Goal: Find specific page/section: Find specific page/section

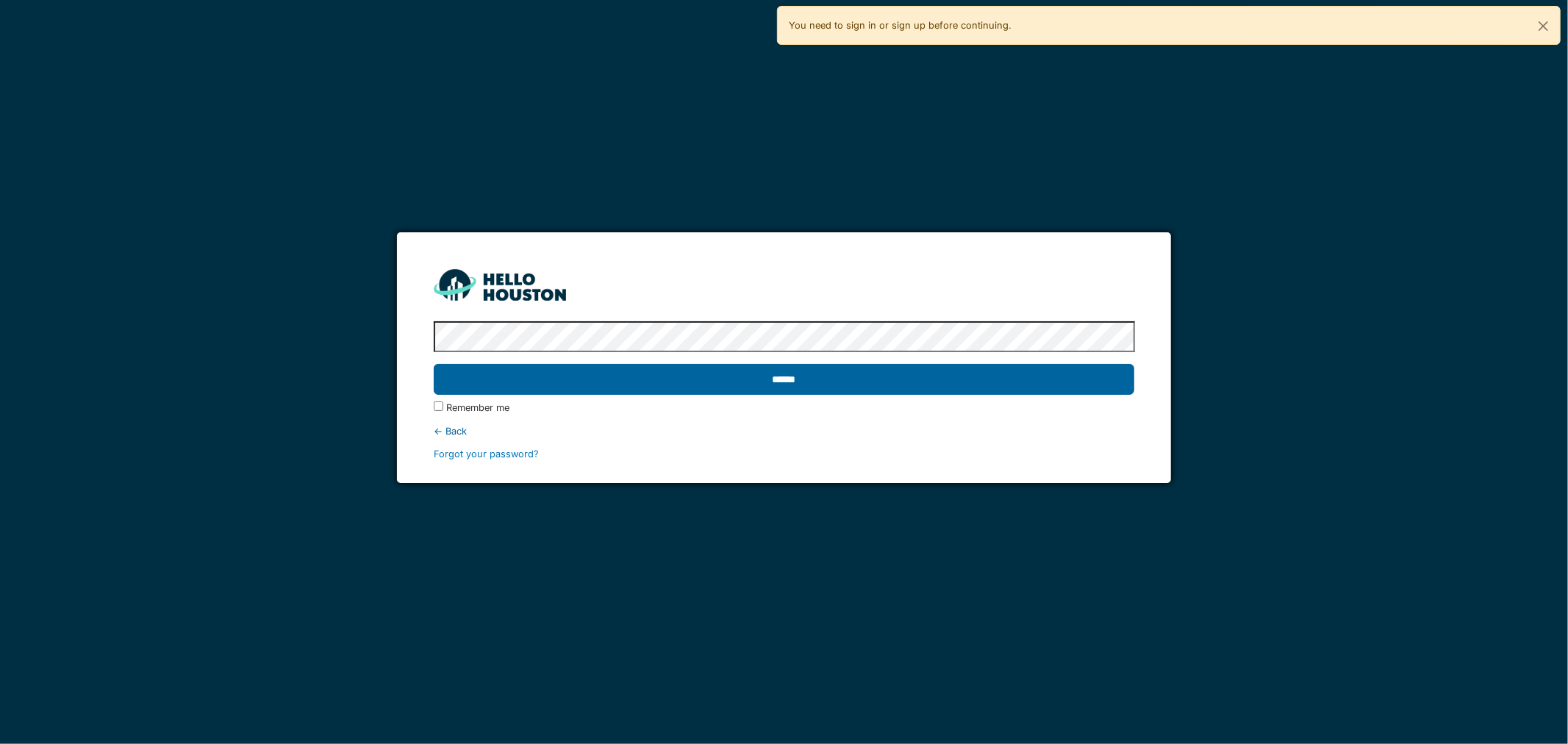
click at [908, 392] on input "******" at bounding box center [785, 379] width 702 height 31
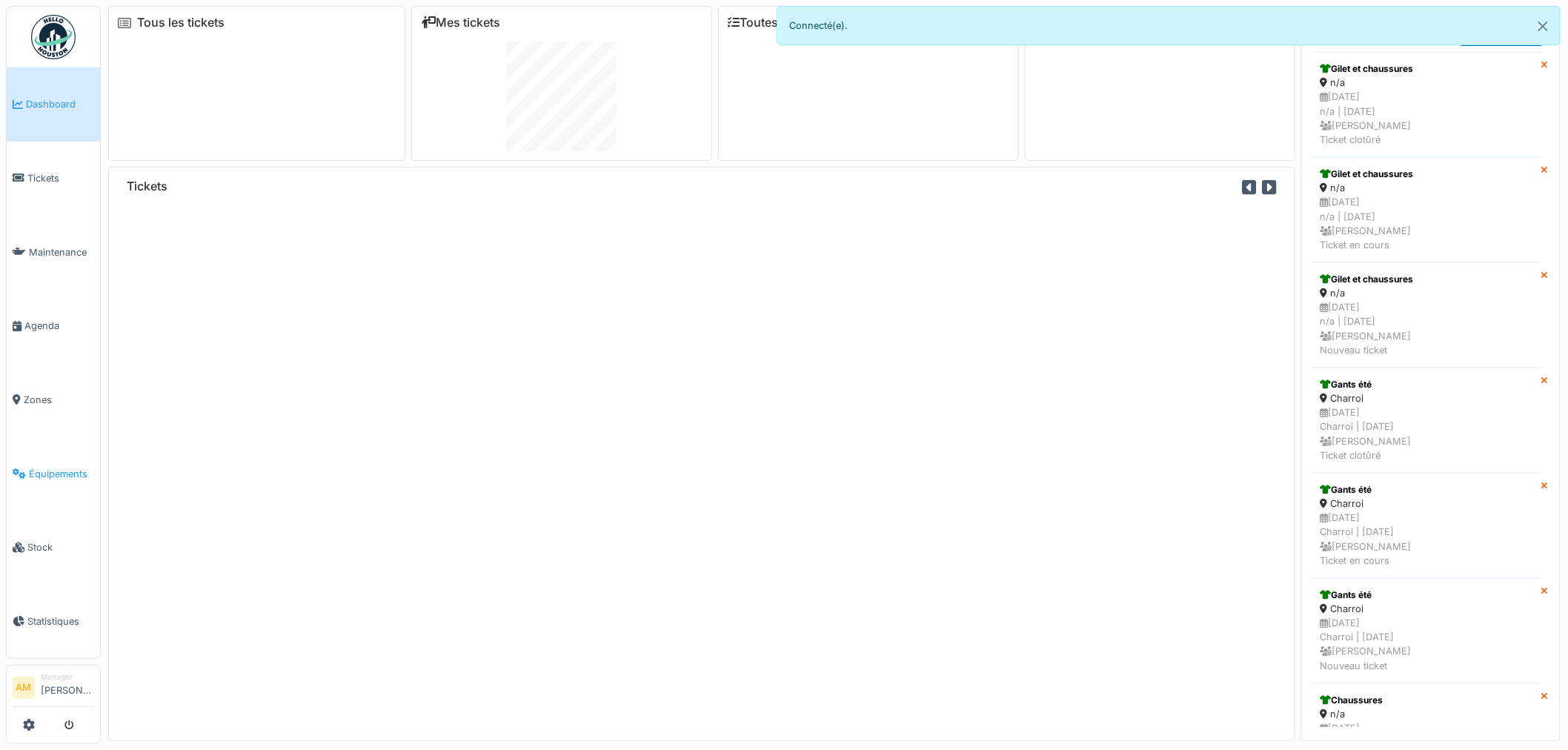
click at [45, 470] on span "Équipements" at bounding box center [61, 474] width 65 height 14
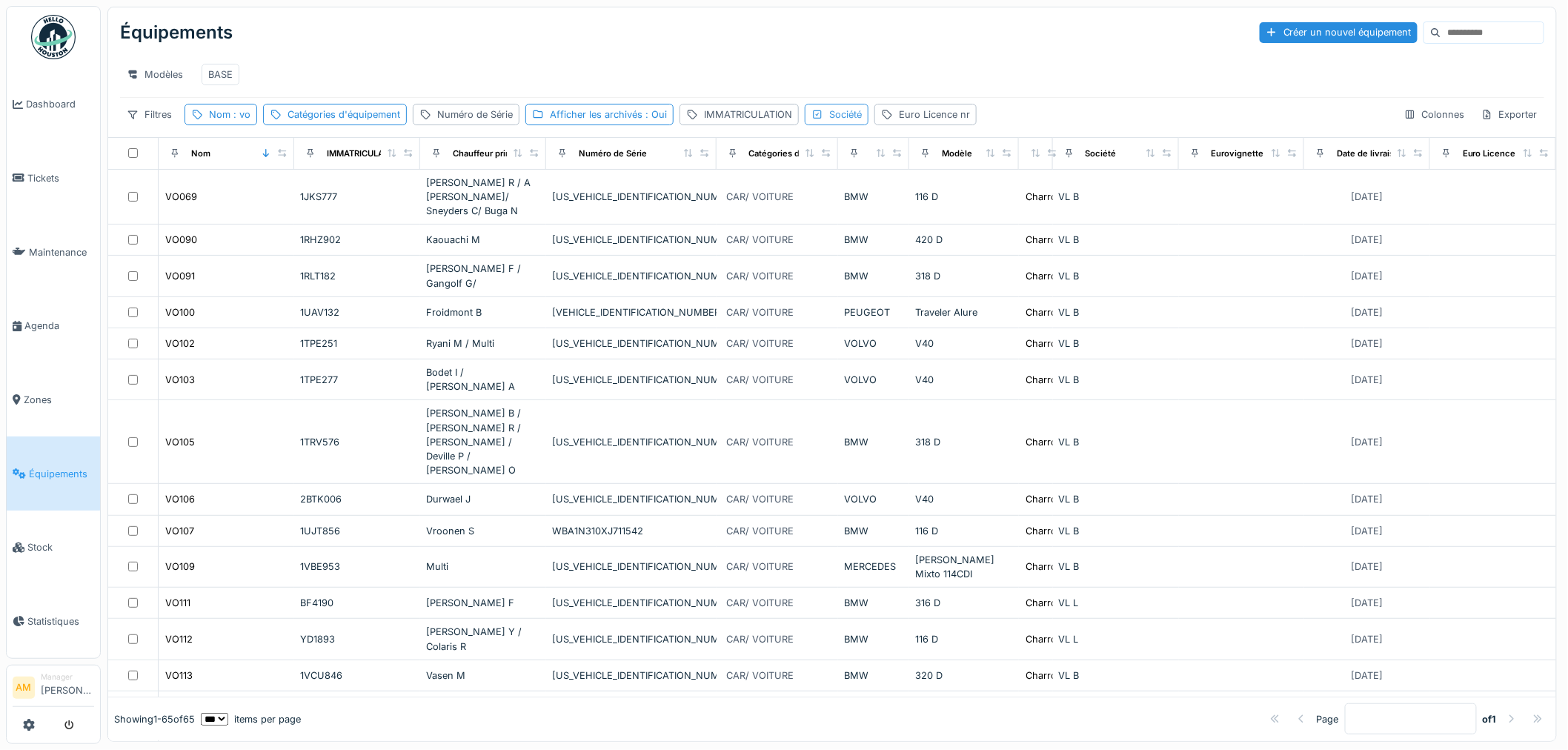
click at [814, 119] on icon at bounding box center [818, 114] width 12 height 10
click at [746, 122] on div "IMMATRICULATION" at bounding box center [748, 114] width 88 height 14
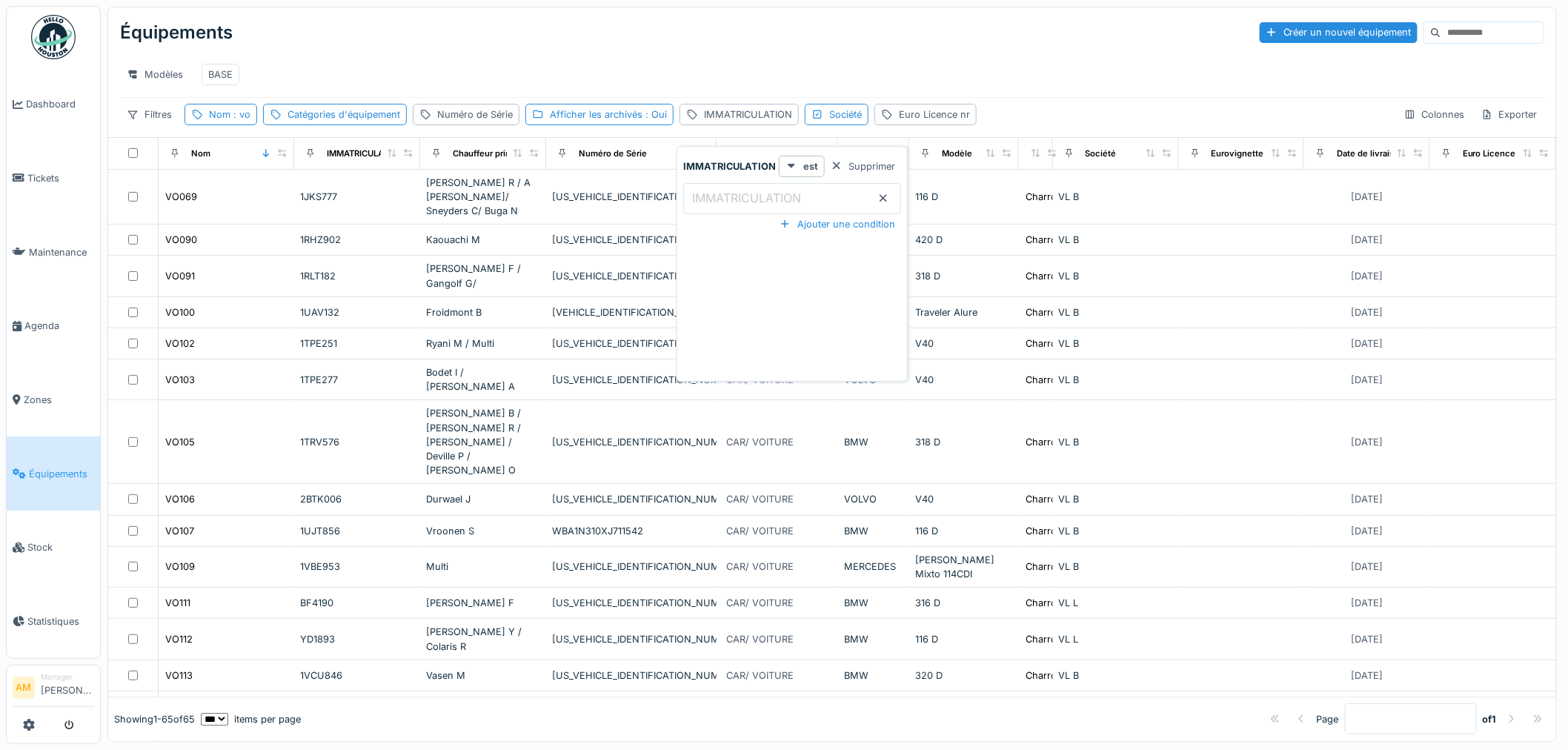
click at [717, 202] on label "IMMATRICULATION" at bounding box center [747, 198] width 115 height 18
click at [717, 202] on input "IMMATRICULATION" at bounding box center [792, 198] width 218 height 31
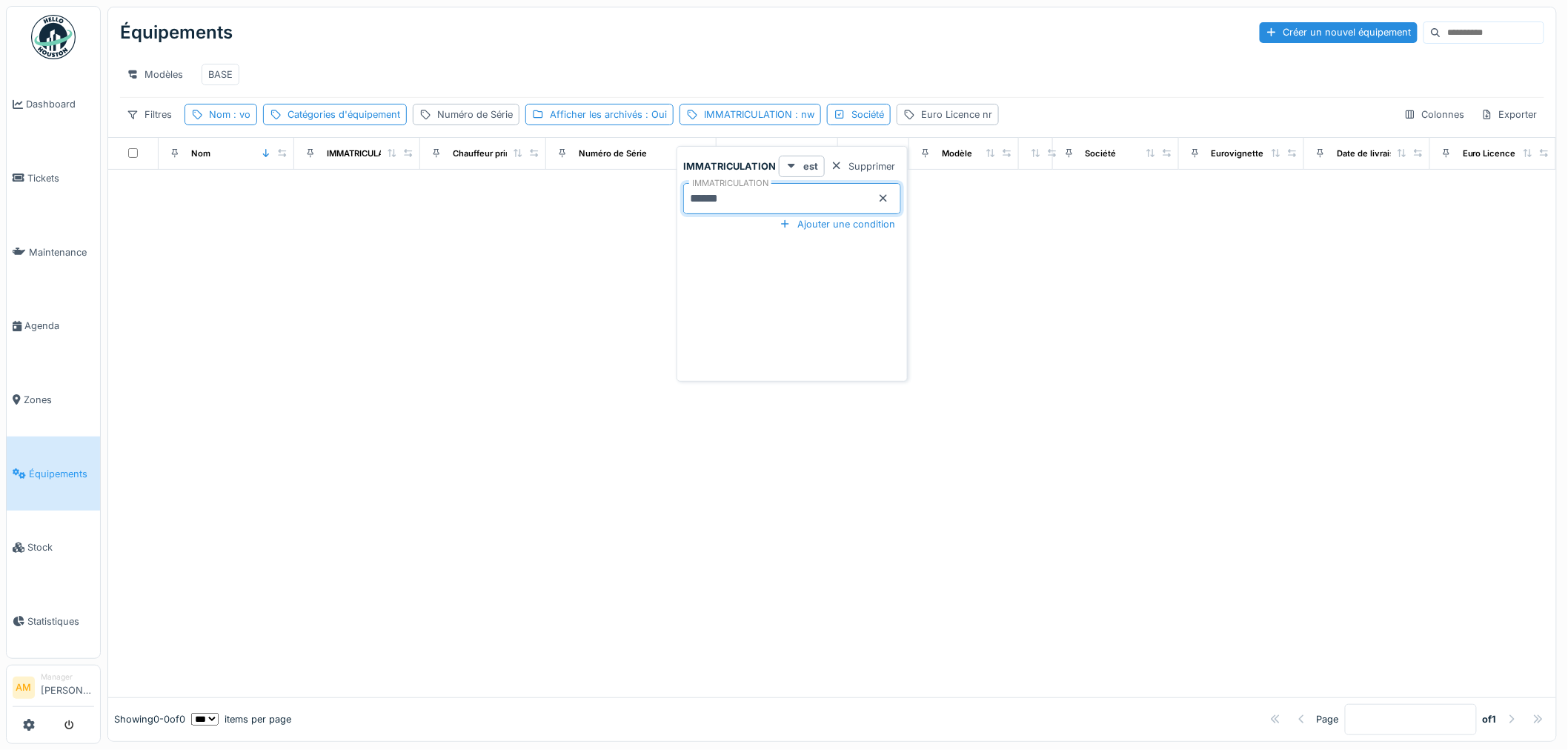
type input "******"
click at [387, 272] on div at bounding box center [832, 434] width 1448 height 528
click at [811, 120] on span ": nw7416" at bounding box center [813, 114] width 42 height 11
drag, startPoint x: 705, startPoint y: 197, endPoint x: 271, endPoint y: 178, distance: 434.4
click at [379, 180] on body "Dashboard Tickets Maintenance Agenda Zones Équipements Stock Statistiques AM Ma…" at bounding box center [784, 375] width 1568 height 750
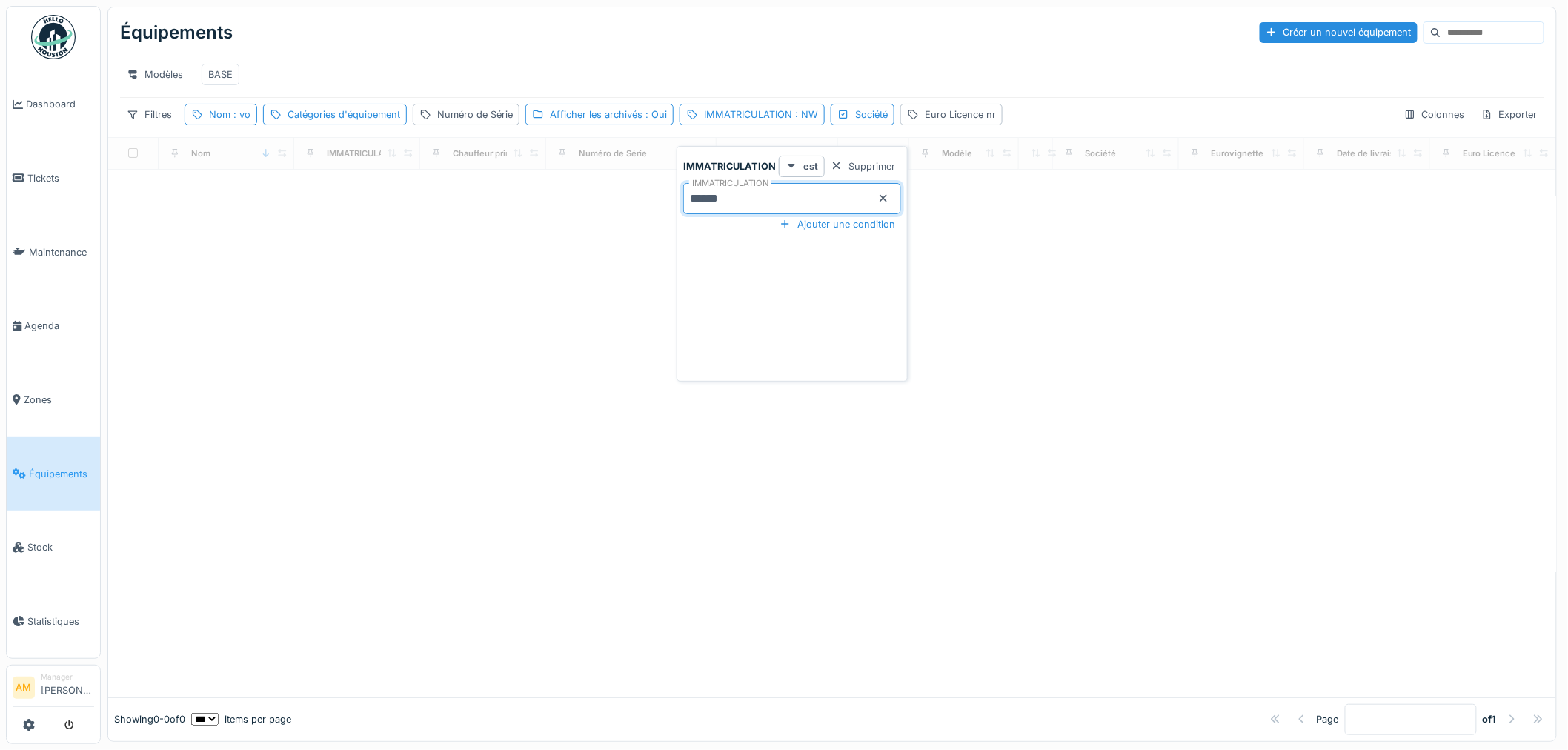
type input "******"
drag, startPoint x: 215, startPoint y: 130, endPoint x: 228, endPoint y: 136, distance: 14.3
click at [218, 122] on div "Nom : vo" at bounding box center [230, 114] width 42 height 14
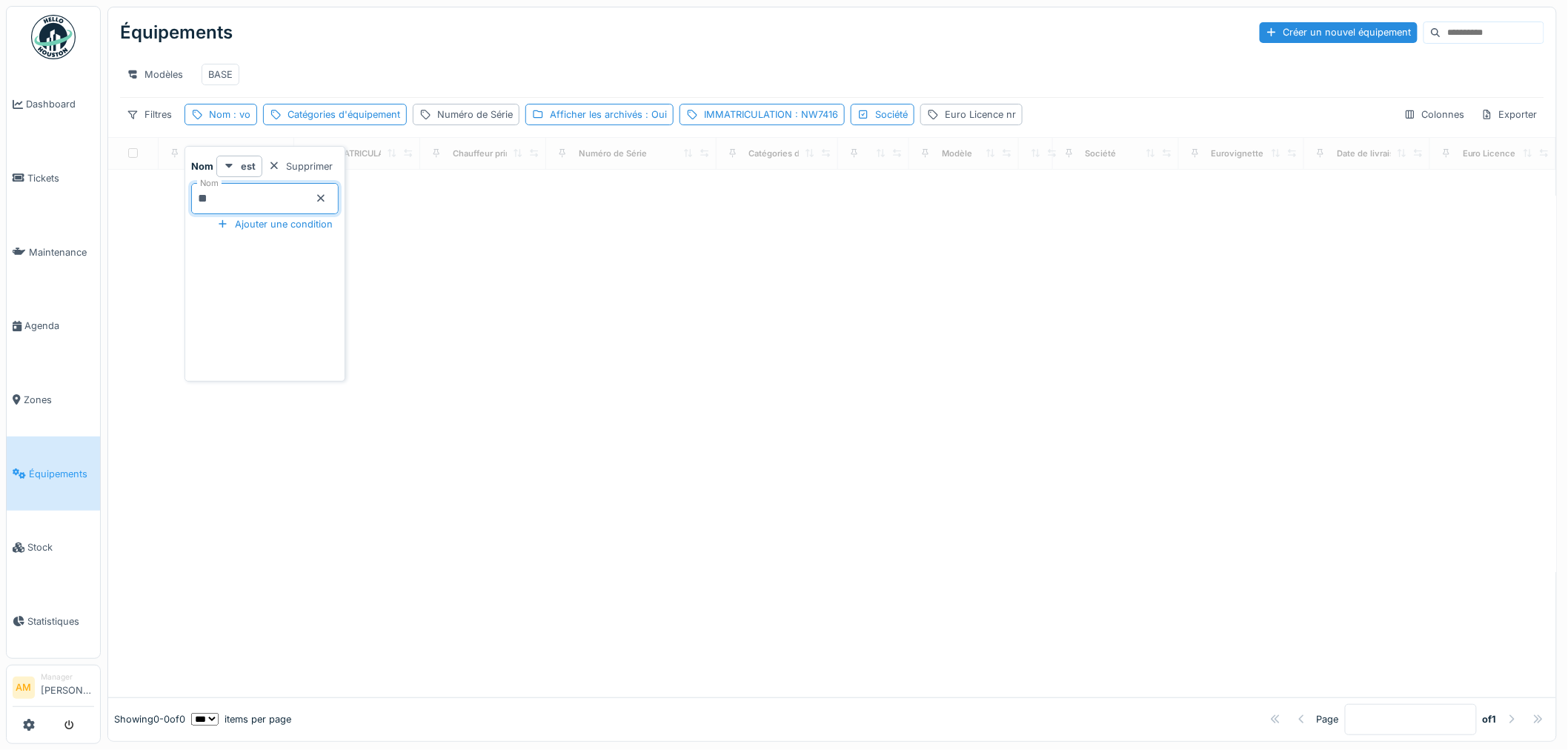
drag, startPoint x: 224, startPoint y: 200, endPoint x: 154, endPoint y: 208, distance: 70.5
click at [154, 208] on body "Dashboard Tickets Maintenance Agenda Zones Équipements Stock Statistiques AM Ma…" at bounding box center [784, 375] width 1568 height 750
drag, startPoint x: 428, startPoint y: 253, endPoint x: 421, endPoint y: 248, distance: 8.6
click at [427, 253] on div at bounding box center [832, 434] width 1448 height 528
click at [774, 122] on div "IMMATRICULATION : N" at bounding box center [756, 114] width 104 height 14
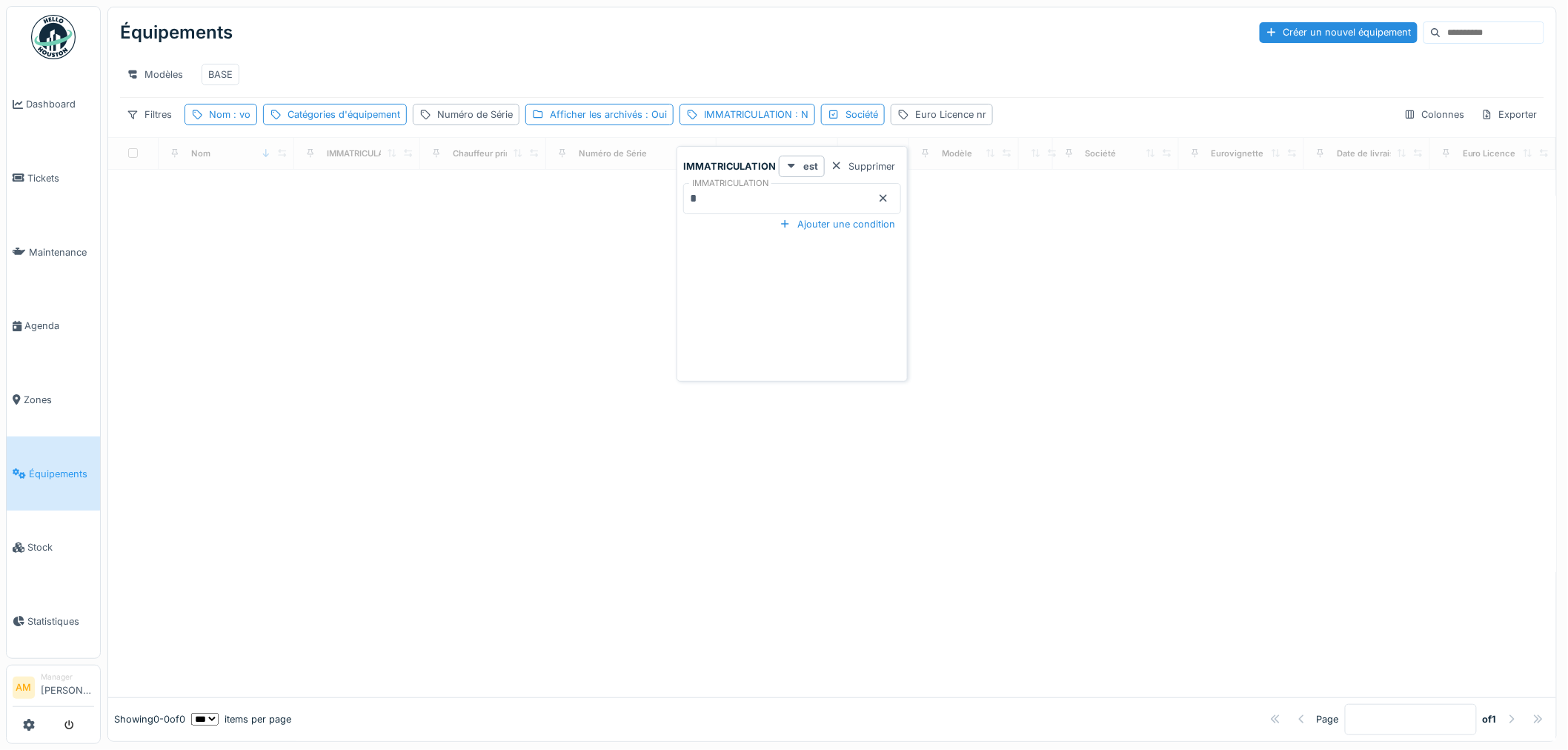
click at [760, 197] on input "*" at bounding box center [792, 198] width 218 height 31
type input "******"
click at [252, 126] on div "Filtres Nom : vo Catégories d'équipement Numéro de Série Afficher les archivés …" at bounding box center [570, 114] width 899 height 21
click at [238, 120] on span ": vo" at bounding box center [240, 114] width 20 height 11
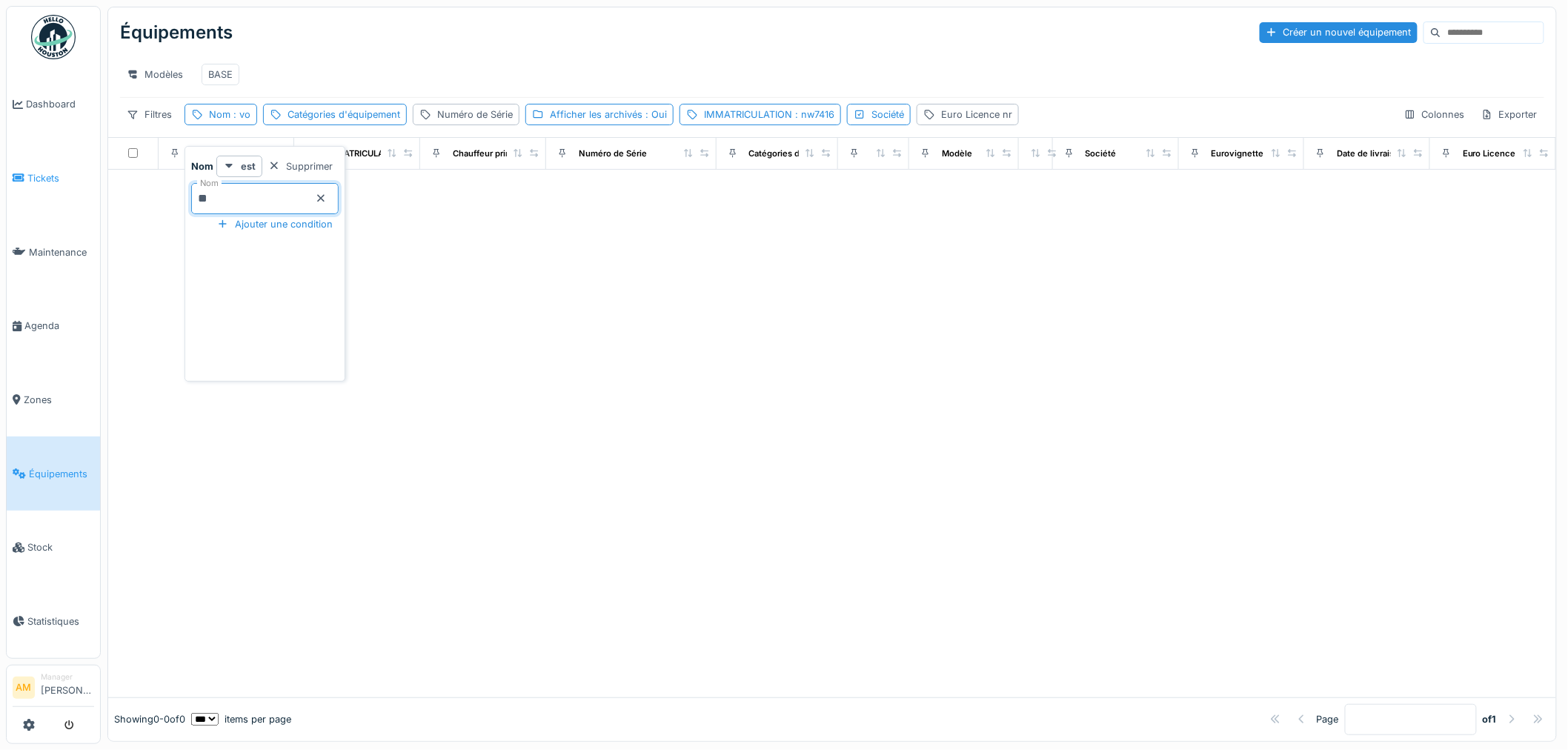
drag, startPoint x: 219, startPoint y: 197, endPoint x: 42, endPoint y: 185, distance: 177.4
click at [111, 203] on body "Dashboard Tickets Maintenance Agenda Zones Équipements Stock Statistiques AM Ma…" at bounding box center [784, 375] width 1568 height 750
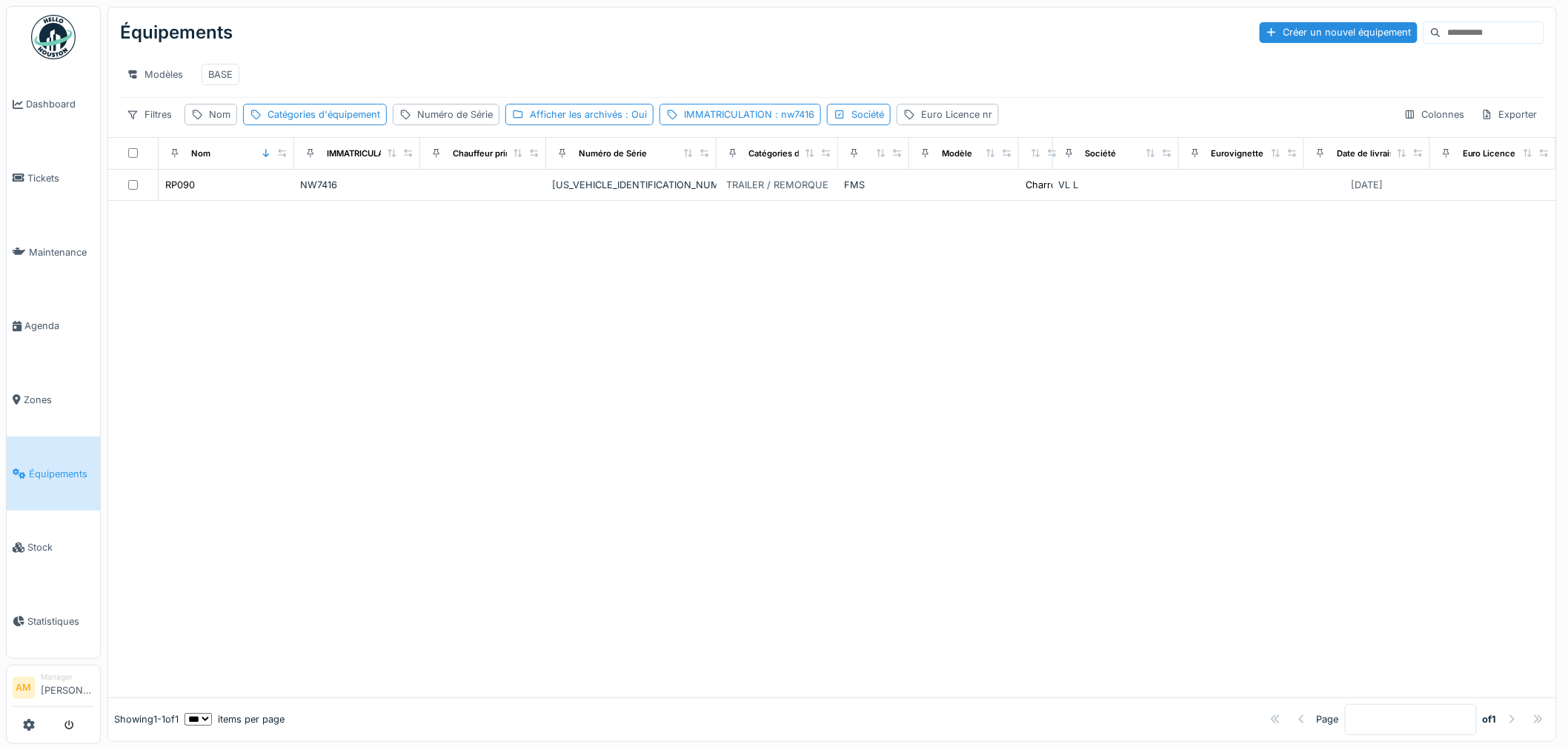
drag, startPoint x: 553, startPoint y: 468, endPoint x: 529, endPoint y: 458, distance: 26.0
click at [555, 463] on div at bounding box center [832, 449] width 1448 height 497
click at [744, 122] on div "IMMATRICULATION : nw7416" at bounding box center [749, 114] width 131 height 14
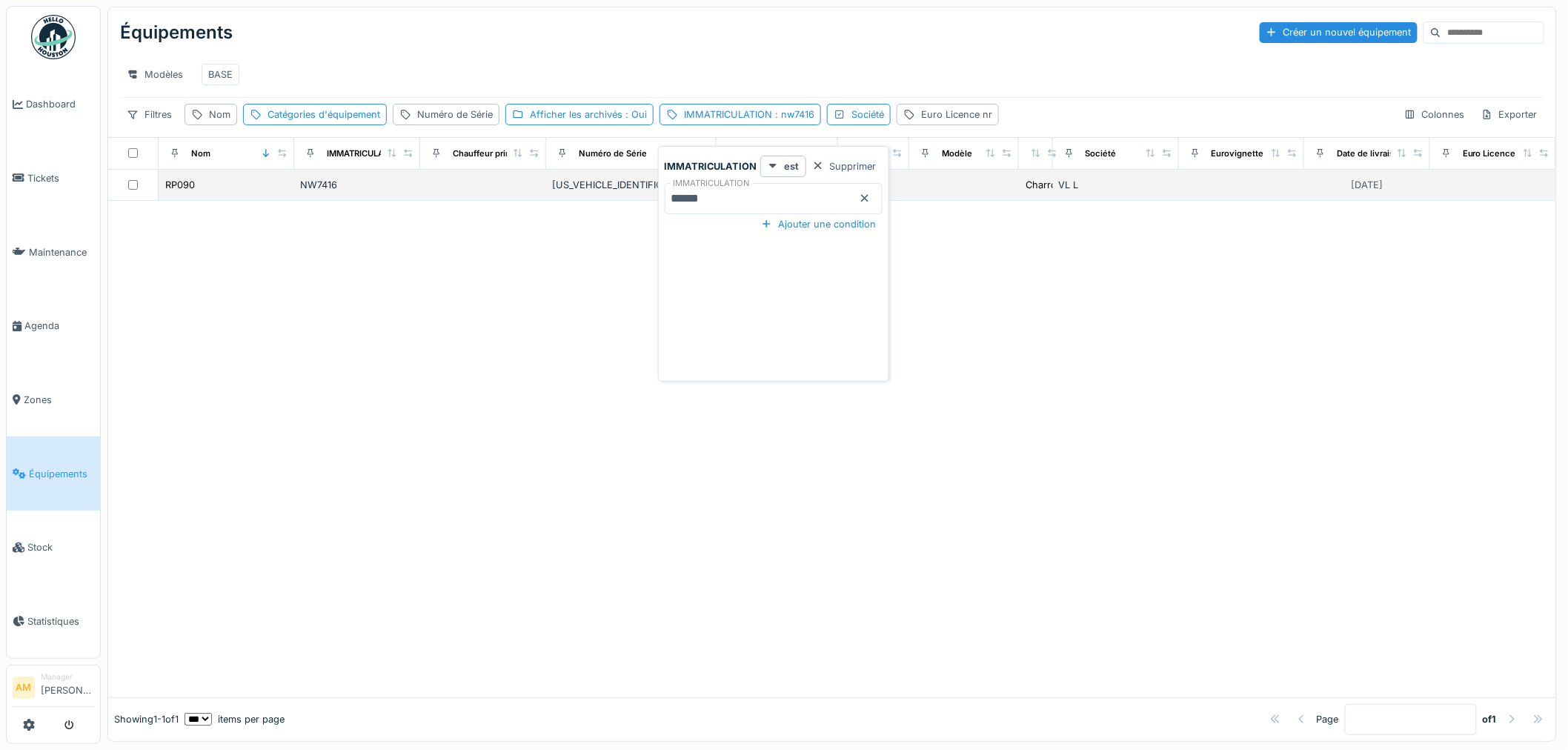
click at [415, 208] on body "Dashboard Tickets Maintenance Agenda Zones Équipements Stock Statistiques AM Ma…" at bounding box center [784, 375] width 1568 height 750
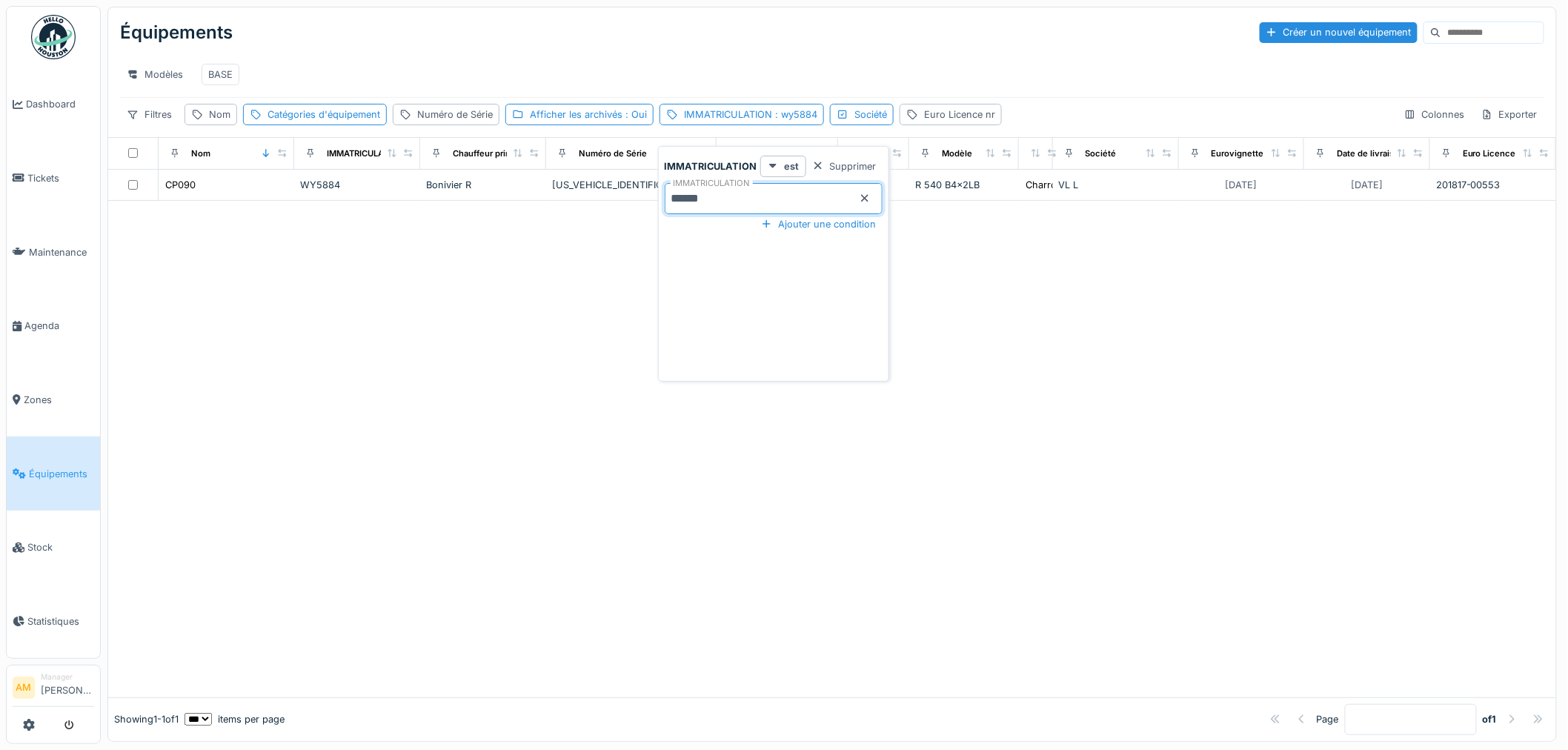
type input "******"
drag, startPoint x: 861, startPoint y: 200, endPoint x: 998, endPoint y: 262, distance: 150.4
click at [861, 200] on icon at bounding box center [865, 199] width 8 height 8
click at [1050, 306] on div at bounding box center [832, 449] width 1448 height 497
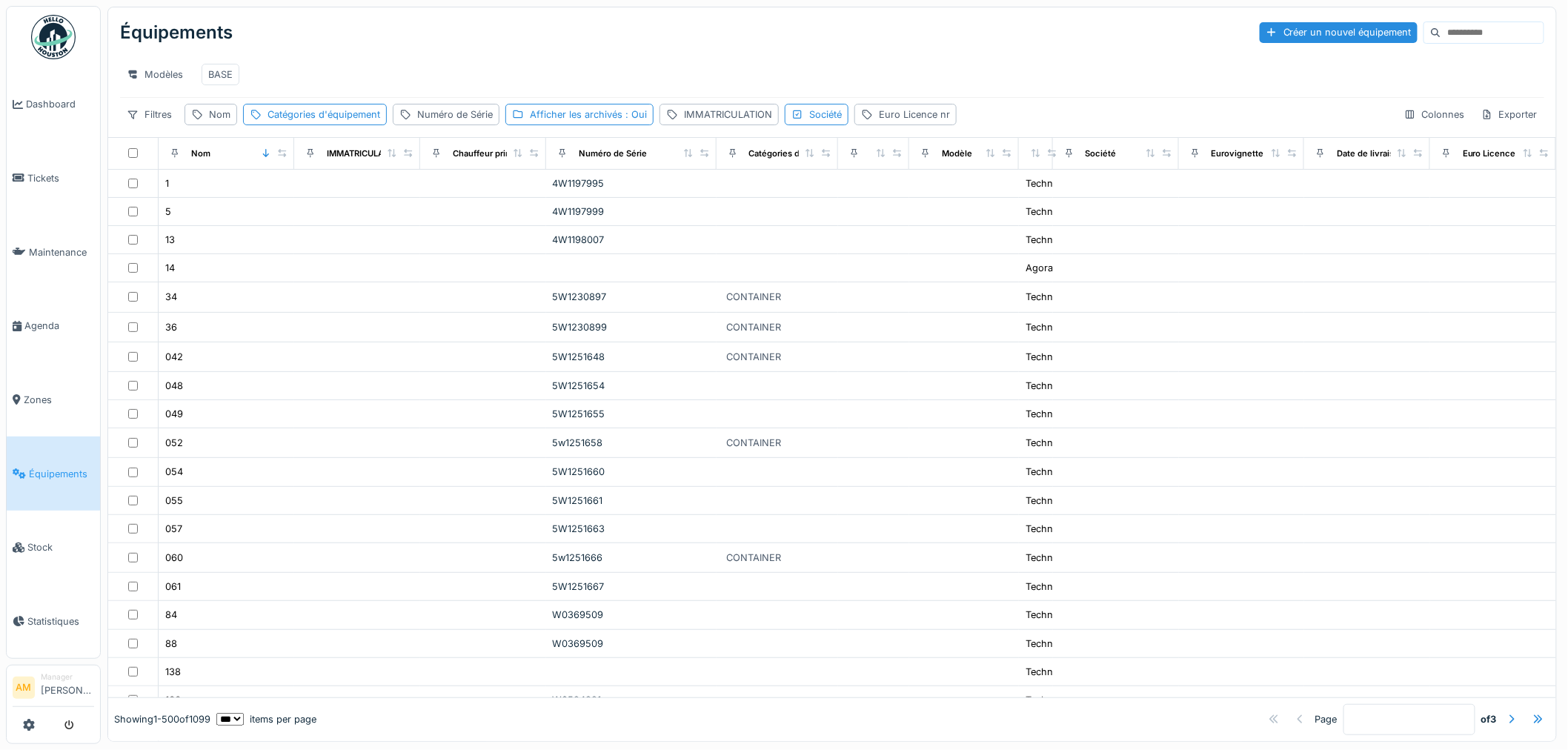
click at [475, 5] on div "Équipements Créer un nouvel équipement Modèles BASE Filtres Nom Catégories d'éq…" at bounding box center [834, 374] width 1467 height 748
click at [35, 467] on span "Équipements" at bounding box center [61, 474] width 65 height 14
click at [60, 280] on link "Maintenance" at bounding box center [54, 252] width 94 height 74
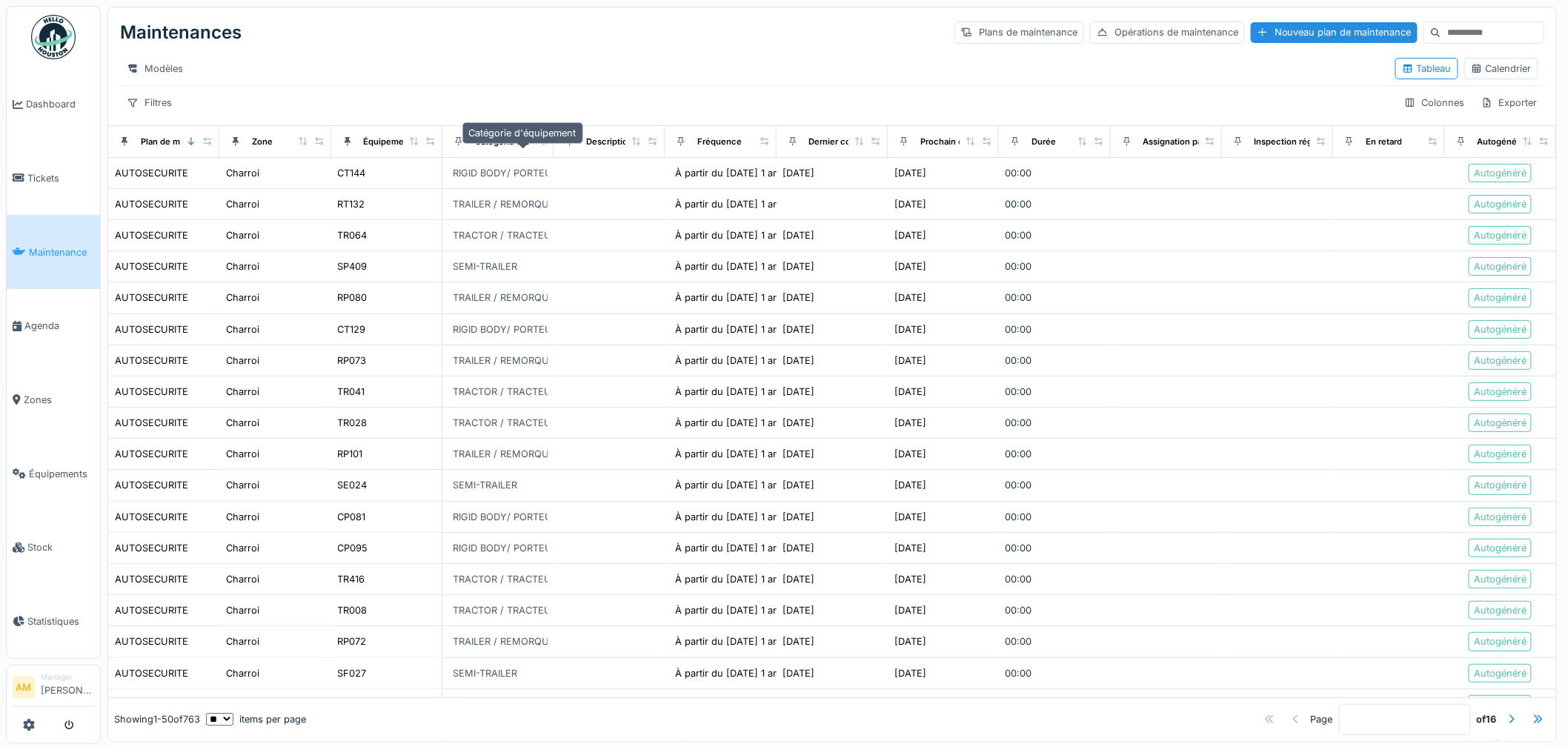
click at [480, 148] on div "Catégorie d'équipement" at bounding box center [524, 141] width 98 height 13
